Goal: Book appointment/travel/reservation

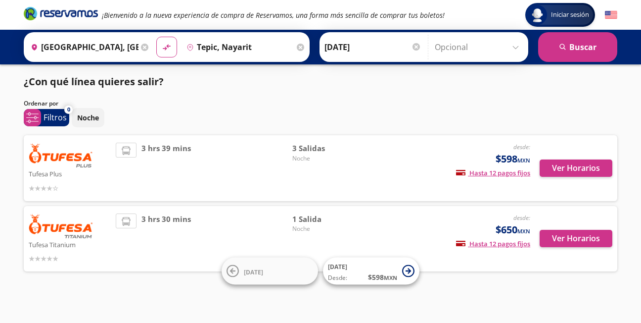
scroll to position [3, 0]
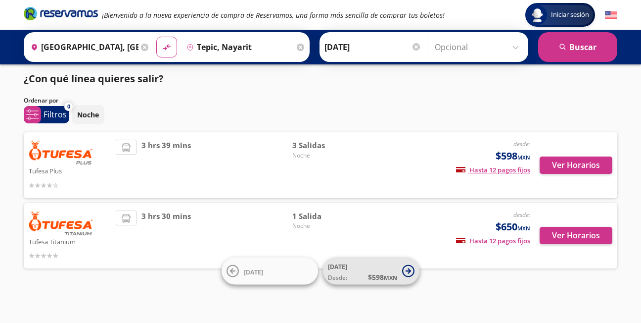
click at [366, 272] on span "Desde: $ 598 MXN" at bounding box center [362, 277] width 69 height 10
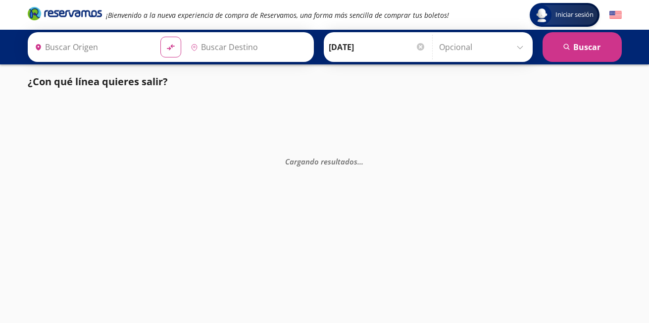
type input "Tepic, Nayarit"
type input "[GEOGRAPHIC_DATA], [GEOGRAPHIC_DATA]"
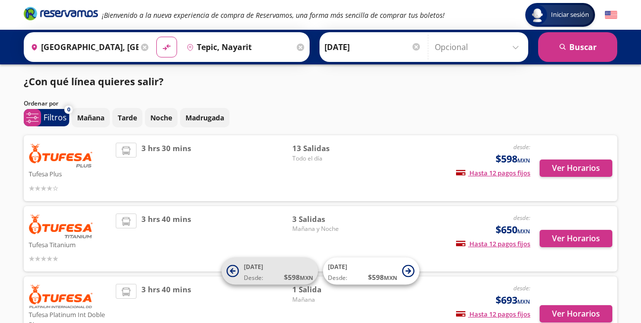
click at [255, 267] on span "[DATE]" at bounding box center [253, 266] width 19 height 8
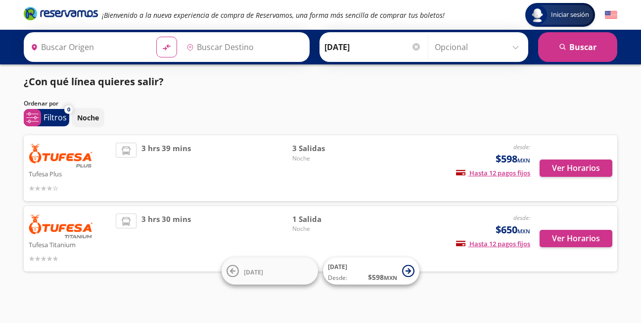
type input "[GEOGRAPHIC_DATA], [GEOGRAPHIC_DATA]"
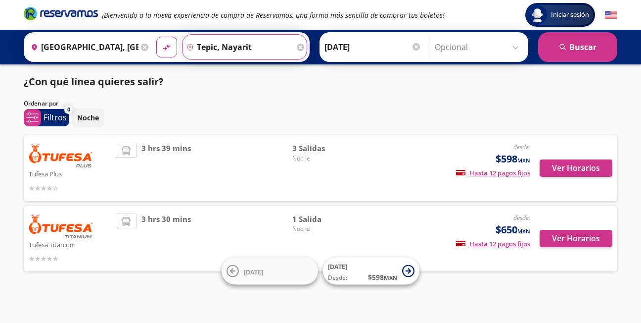
click at [253, 46] on input "Tepic, Nayarit" at bounding box center [239, 47] width 112 height 25
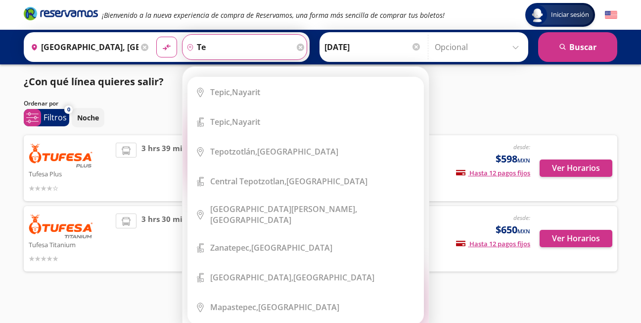
type input "t"
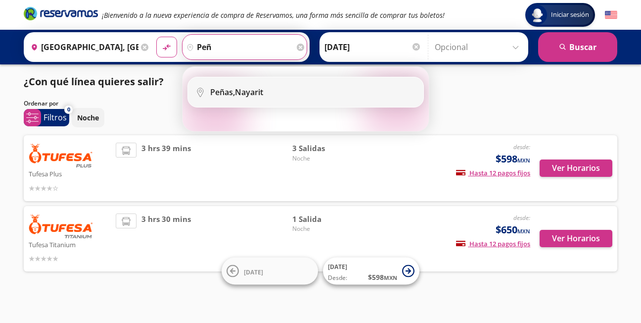
click at [264, 82] on li "City Icon [PERSON_NAME][GEOGRAPHIC_DATA]" at bounding box center [305, 92] width 235 height 30
type input "Peñas, Nayarit"
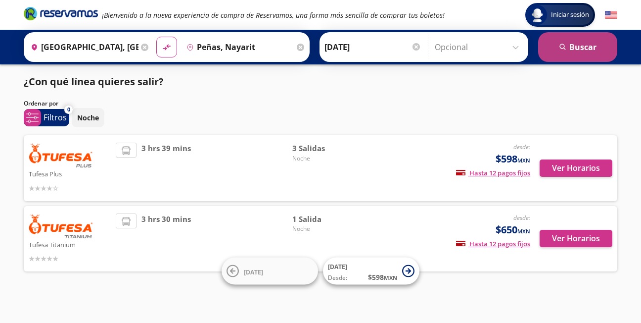
click at [545, 52] on button "search [GEOGRAPHIC_DATA]" at bounding box center [577, 47] width 79 height 30
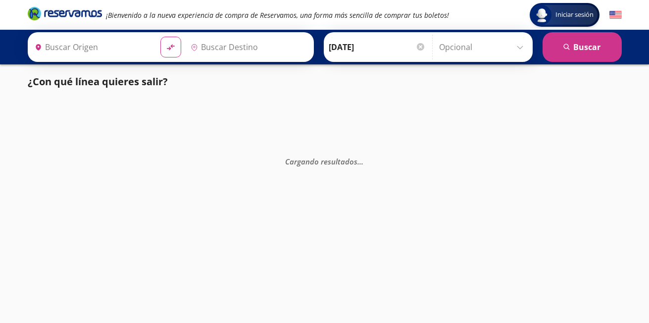
type input "[GEOGRAPHIC_DATA], [GEOGRAPHIC_DATA]"
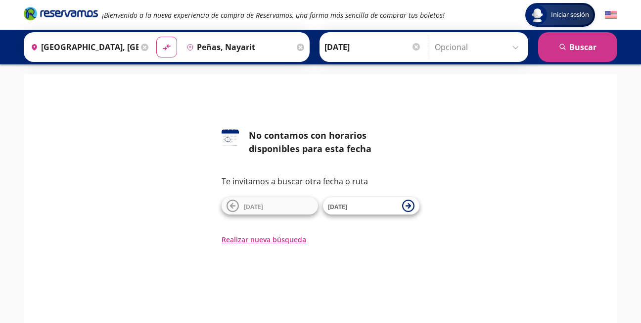
click at [266, 45] on input "Peñas, Nayarit" at bounding box center [239, 47] width 112 height 25
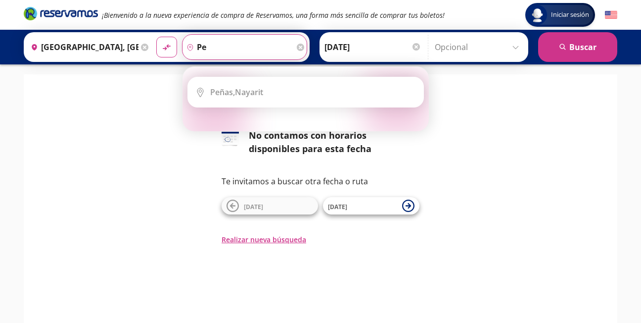
type input "p"
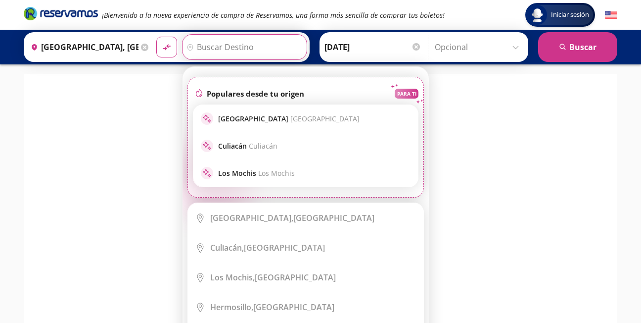
click at [278, 46] on input "Destino" at bounding box center [244, 47] width 122 height 25
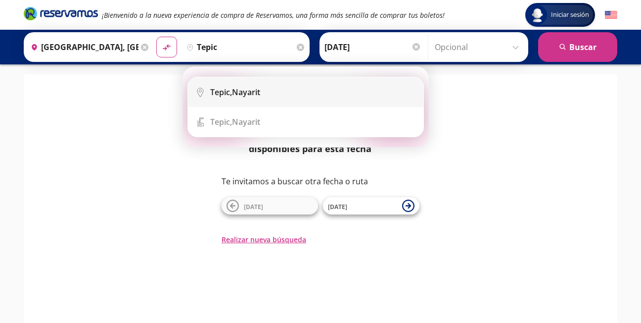
click at [256, 96] on div "Tepic, Nayarit" at bounding box center [235, 92] width 50 height 11
type input "Tepic, Nayarit"
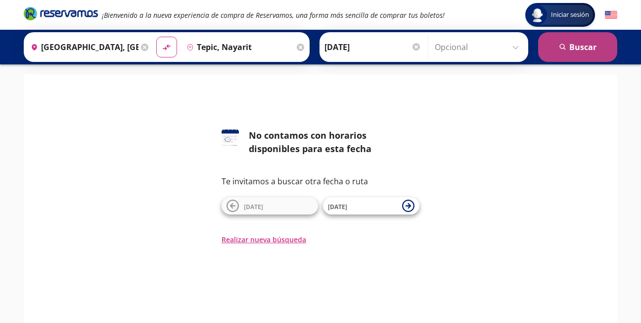
click at [586, 46] on button "search [GEOGRAPHIC_DATA]" at bounding box center [577, 47] width 79 height 30
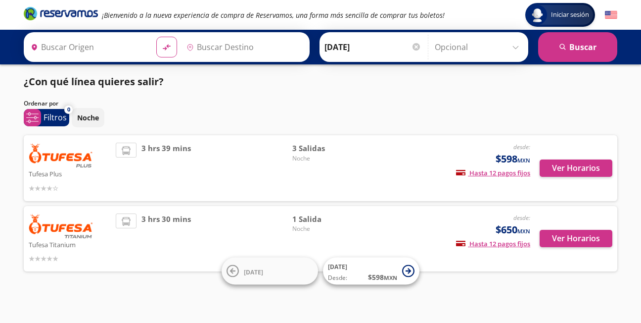
type input "[GEOGRAPHIC_DATA], [GEOGRAPHIC_DATA]"
type input "Tepic, Nayarit"
click at [307, 151] on span "3 Salidas" at bounding box center [326, 147] width 69 height 11
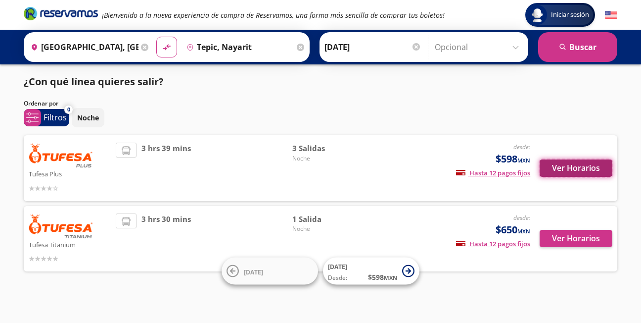
click at [579, 174] on button "Ver Horarios" at bounding box center [576, 167] width 73 height 17
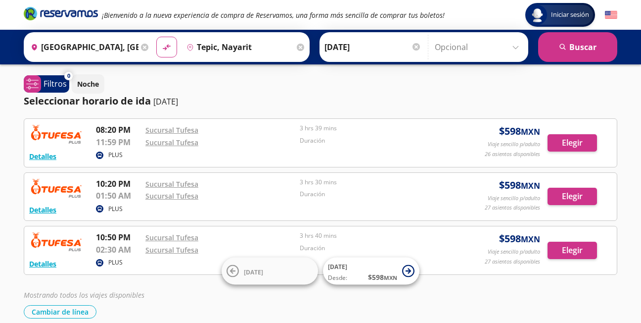
click at [224, 140] on div "Sucursal Tufesa" at bounding box center [219, 142] width 149 height 12
click at [297, 47] on icon at bounding box center [300, 47] width 7 height 7
